Goal: Task Accomplishment & Management: Use online tool/utility

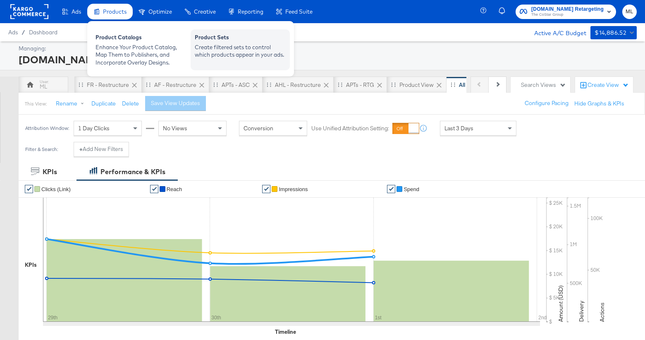
click at [215, 42] on div "Product Sets" at bounding box center [240, 38] width 91 height 10
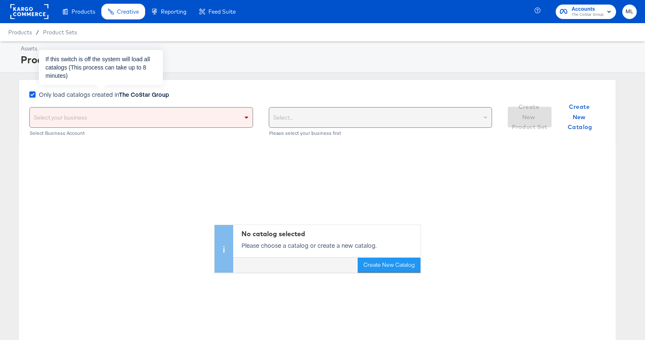
click at [33, 96] on icon at bounding box center [32, 94] width 6 height 6
click at [0, 0] on input "Only load catalogs created in The CoStar Group" at bounding box center [0, 0] width 0 height 0
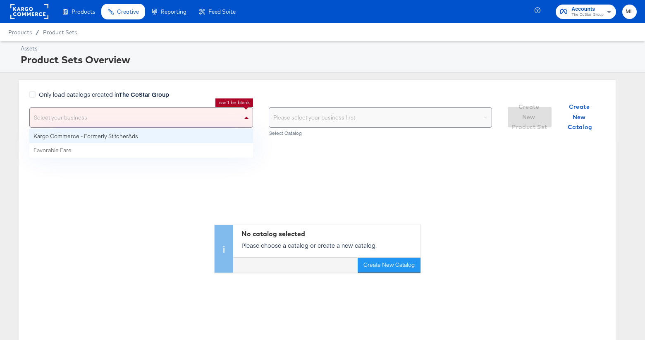
click at [242, 113] on span at bounding box center [247, 118] width 10 height 20
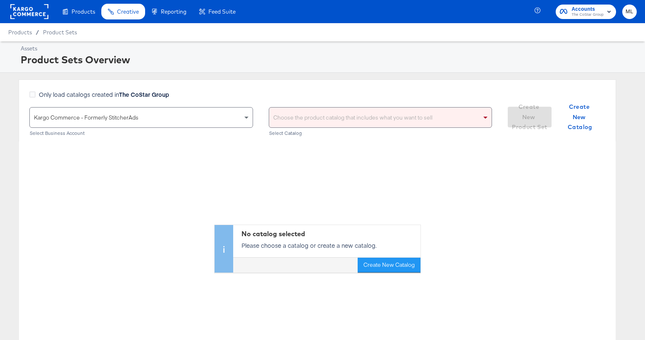
click at [335, 119] on div "Choose the product catalog that includes what you want to sell" at bounding box center [380, 118] width 223 height 20
click at [340, 101] on div "Only load catalogs created in The CoStar Group" at bounding box center [260, 98] width 463 height 17
click at [337, 120] on div "Choose the product catalog that includes what you want to sell" at bounding box center [380, 118] width 223 height 20
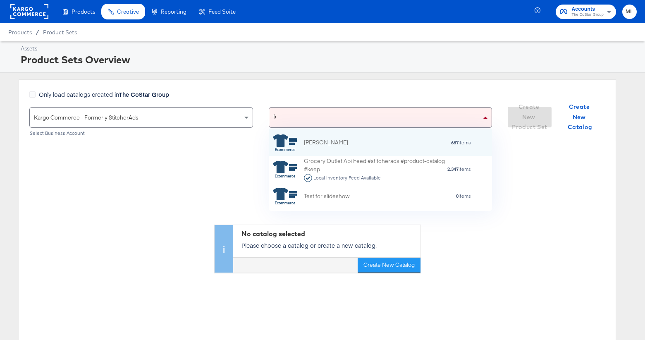
scroll to position [81, 224]
type input "for"
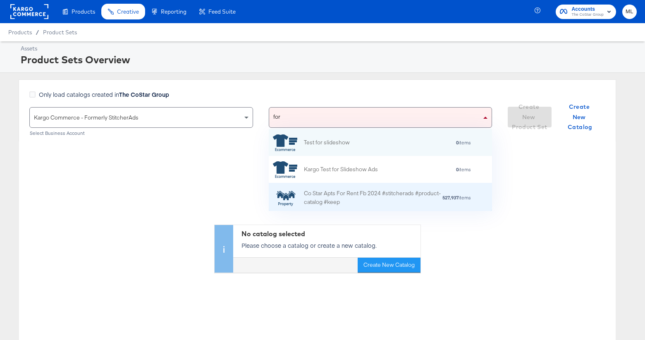
click at [367, 190] on div "Co Star Apts For Rent Fb 2024 #stitcherads #product-catalog #keep" at bounding box center [373, 197] width 138 height 17
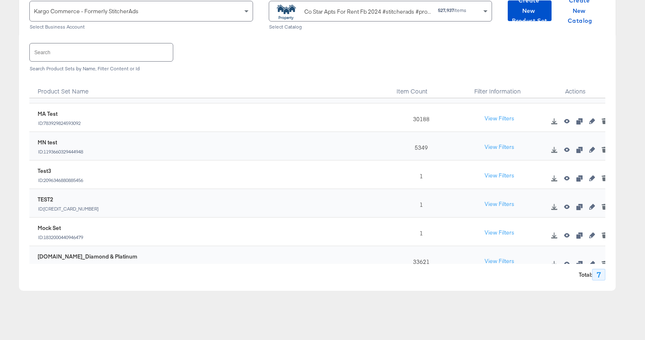
scroll to position [34, 0]
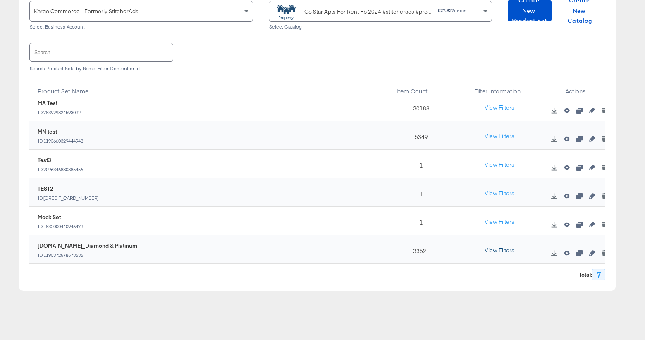
click at [505, 251] on button "View Filters" at bounding box center [499, 250] width 41 height 15
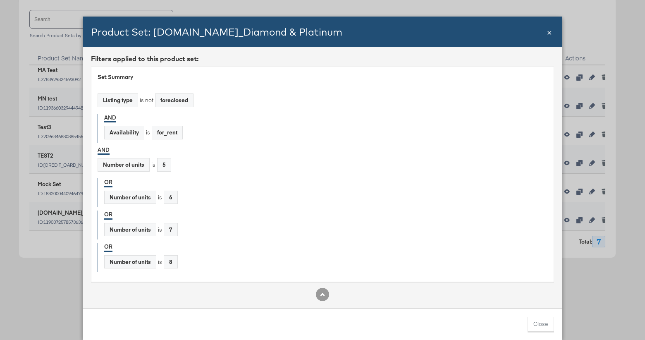
scroll to position [141, 0]
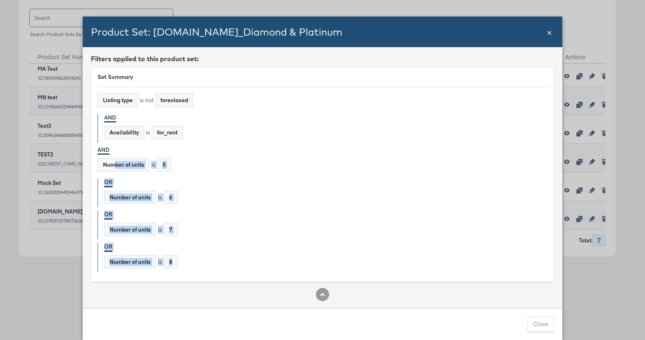
drag, startPoint x: 116, startPoint y: 165, endPoint x: 185, endPoint y: 271, distance: 127.0
click at [186, 272] on div "Set Summary Listing type is not foreclosed AND Availability is for_rent AND Num…" at bounding box center [322, 174] width 463 height 215
click at [217, 238] on div "Number of units is 7" at bounding box center [325, 231] width 443 height 17
drag, startPoint x: 119, startPoint y: 163, endPoint x: 187, endPoint y: 296, distance: 148.9
click at [188, 324] on div "Product Set: ForRent.com_Diamond & Platinum Close × Filters applied to this pro…" at bounding box center [323, 178] width 480 height 323
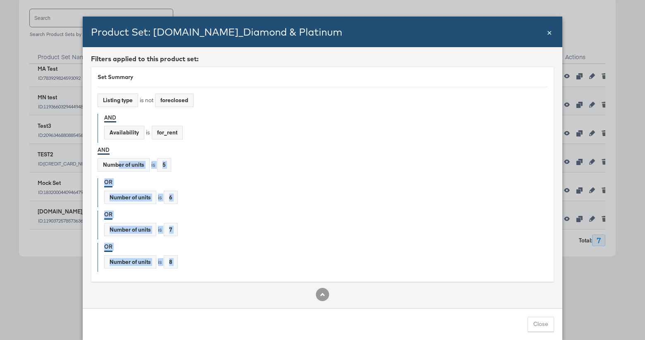
click at [195, 258] on div "Number of units is 8" at bounding box center [325, 263] width 443 height 17
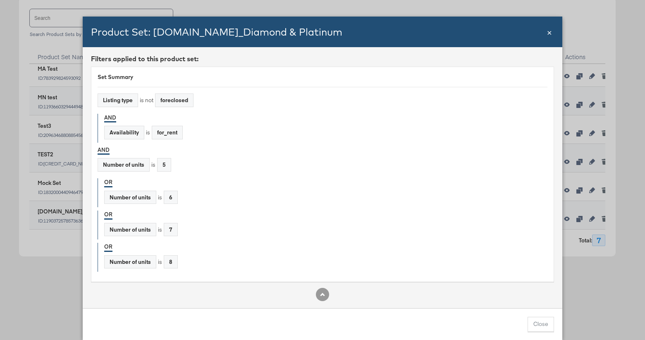
click at [122, 167] on div "Number of units" at bounding box center [123, 164] width 51 height 13
drag, startPoint x: 104, startPoint y: 163, endPoint x: 174, endPoint y: 165, distance: 69.5
click at [201, 172] on div "Number of units is 5" at bounding box center [323, 166] width 450 height 17
click at [168, 165] on div "5" at bounding box center [164, 164] width 13 height 13
drag, startPoint x: 132, startPoint y: 161, endPoint x: 182, endPoint y: 166, distance: 50.3
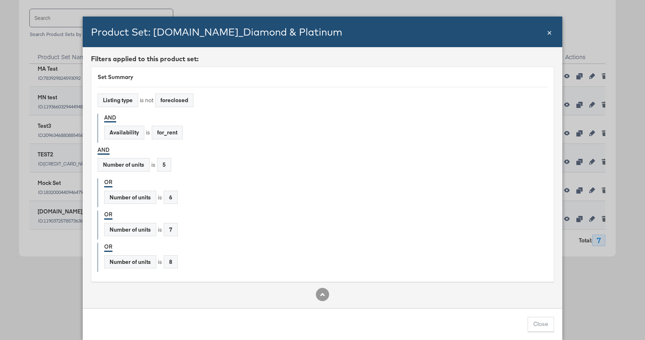
click at [182, 166] on div "Number of units is 5" at bounding box center [323, 166] width 450 height 17
drag, startPoint x: 171, startPoint y: 166, endPoint x: 101, endPoint y: 160, distance: 70.5
click at [101, 160] on div "Number of units is 5" at bounding box center [323, 166] width 450 height 17
click at [142, 155] on div "AND Number of units is 5" at bounding box center [323, 160] width 450 height 29
drag, startPoint x: 164, startPoint y: 163, endPoint x: 214, endPoint y: 213, distance: 71.3
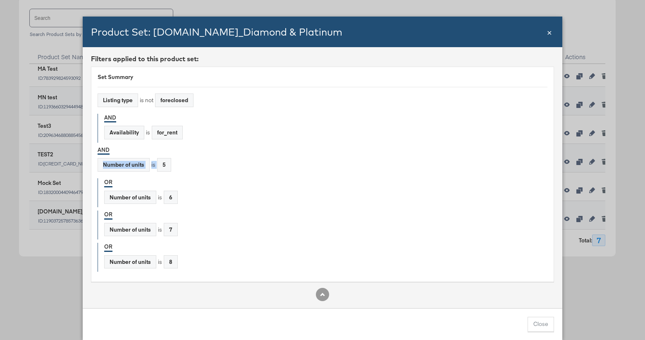
click at [105, 163] on div "Number of units is 5" at bounding box center [323, 166] width 450 height 17
click at [533, 323] on button "Close" at bounding box center [541, 324] width 26 height 15
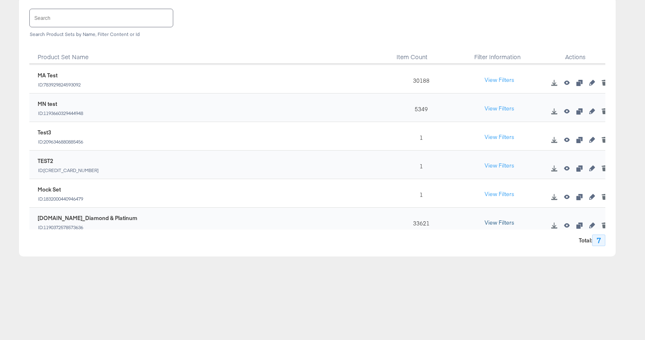
scroll to position [34, 0]
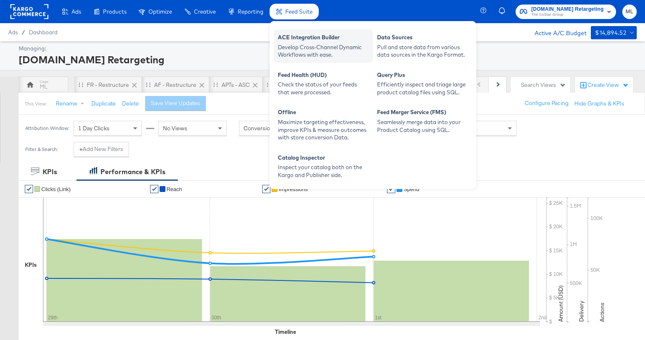
click at [299, 46] on div "Develop Cross-Channel Dynamic Workflows with ease." at bounding box center [323, 50] width 91 height 15
